Goal: Navigation & Orientation: Find specific page/section

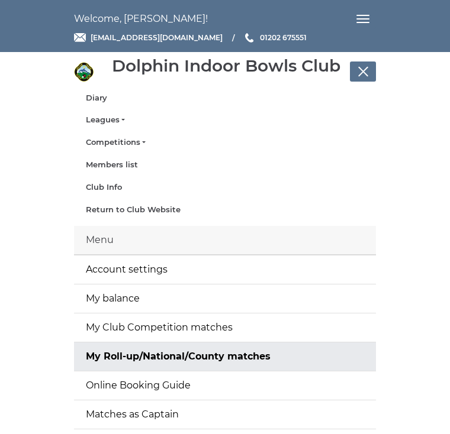
click at [104, 101] on link "Diary" at bounding box center [225, 98] width 278 height 11
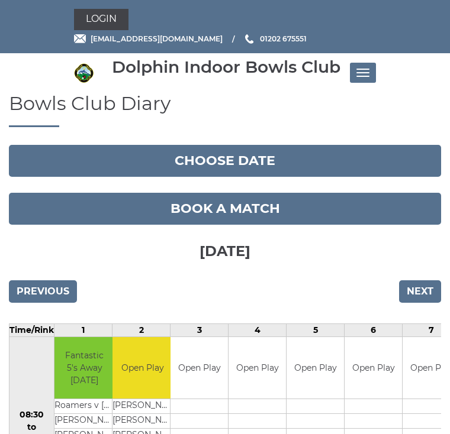
click at [365, 79] on button "Toggle navigation" at bounding box center [363, 73] width 26 height 20
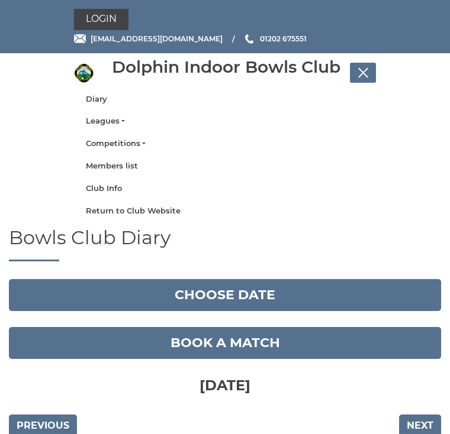
click at [118, 123] on link "Leagues" at bounding box center [225, 121] width 278 height 11
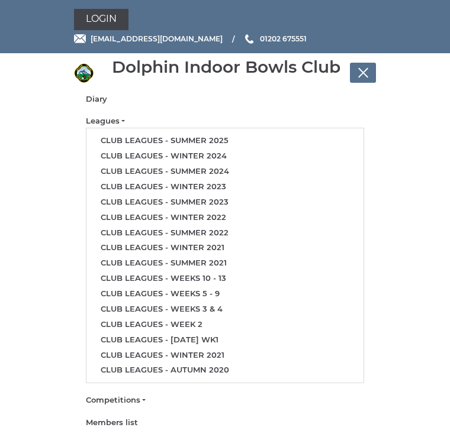
click at [220, 143] on link "Club leagues - Summer 2025" at bounding box center [224, 140] width 277 height 15
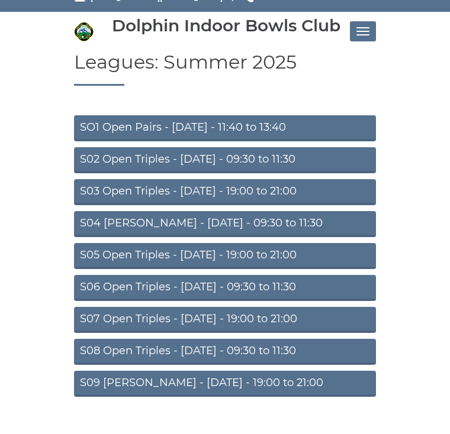
scroll to position [41, 0]
click at [195, 133] on link "SO1 Open Pairs - Monday - 11:40 to 13:40" at bounding box center [225, 129] width 302 height 26
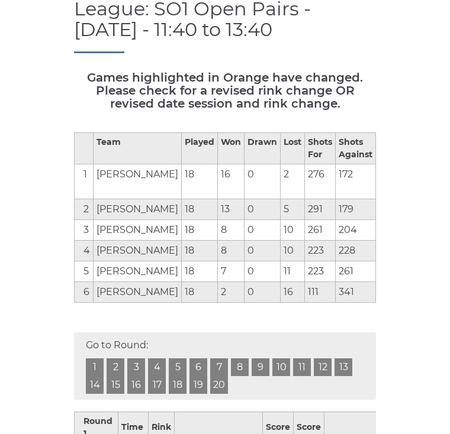
scroll to position [143, 0]
